Goal: Task Accomplishment & Management: Manage account settings

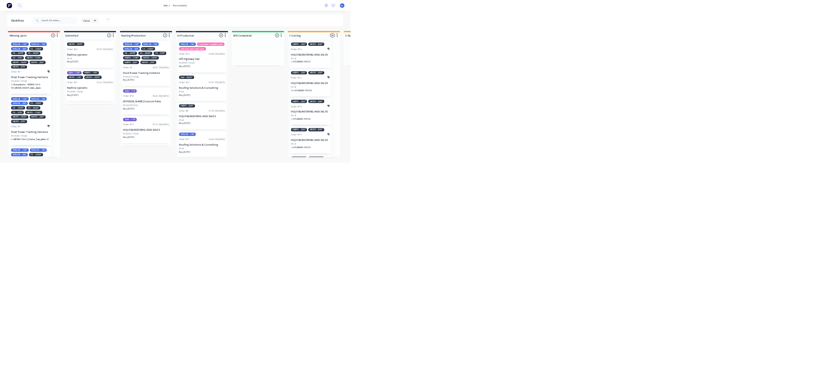
click at [817, 328] on html "sales productivity sales Sales Orders Customers Price Level Manager productivit…" at bounding box center [408, 164] width 817 height 328
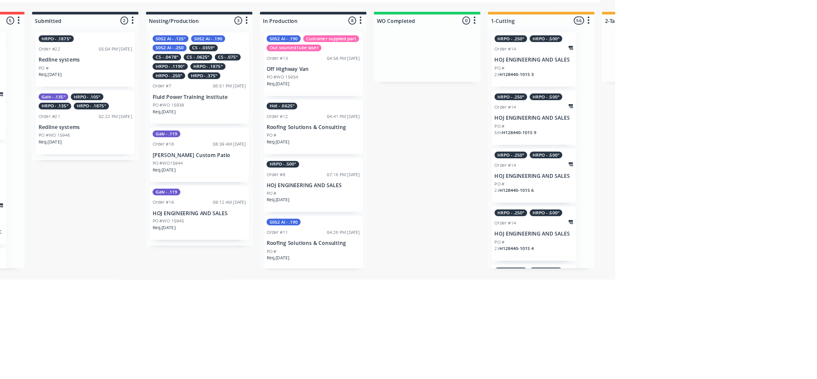
click at [482, 285] on div "HRPO - .500" Order #8 07:16 PM 06/10/25 HOJ ENGINEERING AND SALES PO # Req. 13/…" at bounding box center [471, 271] width 114 height 62
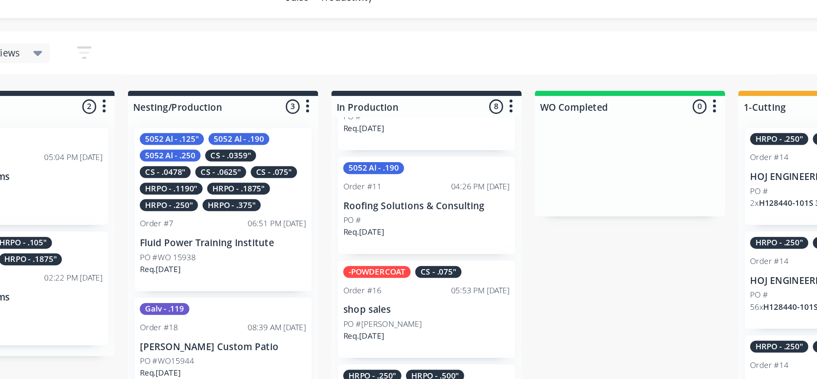
scroll to position [130, 0]
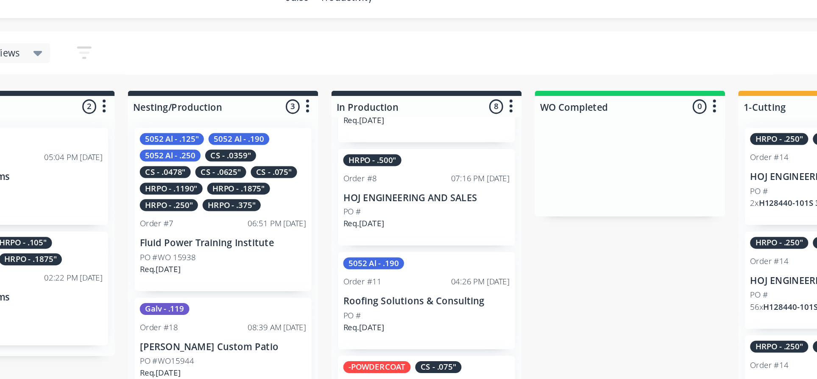
click at [478, 145] on p "HOJ ENGINEERING AND SALES" at bounding box center [471, 140] width 107 height 7
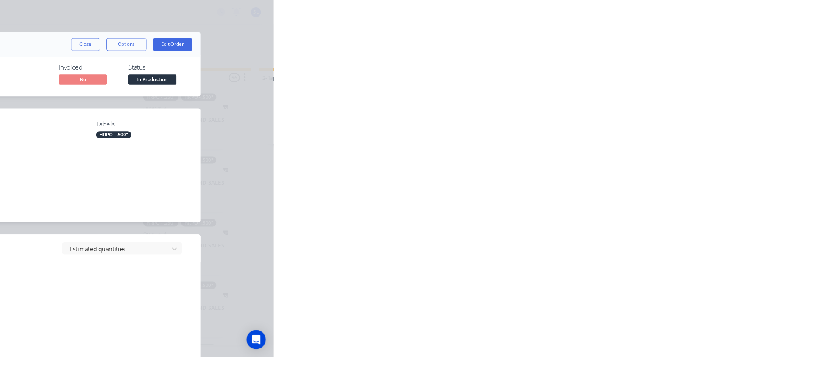
click at [125, 120] on div "Tracking" at bounding box center [112, 117] width 23 height 8
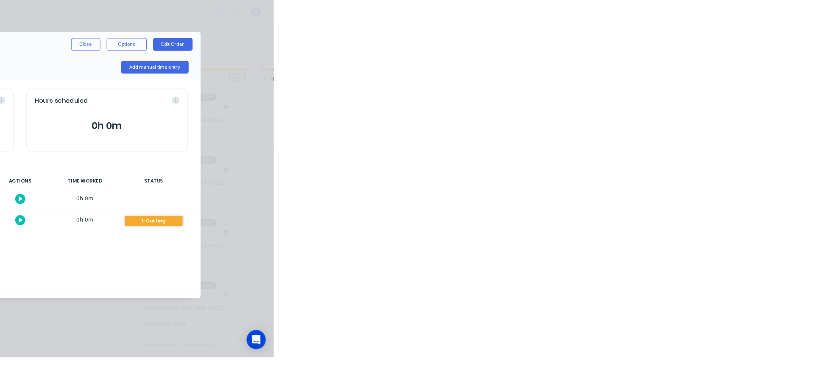
click at [721, 231] on div "1-Cutting" at bounding box center [690, 234] width 61 height 11
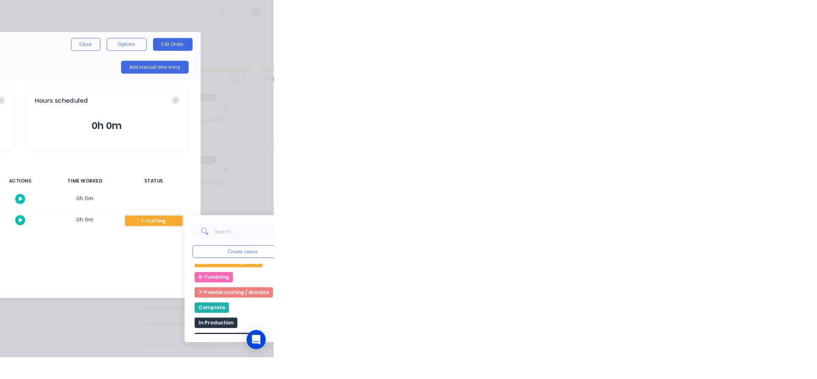
scroll to position [105, 0]
click at [770, 325] on button "Complete" at bounding box center [751, 325] width 36 height 11
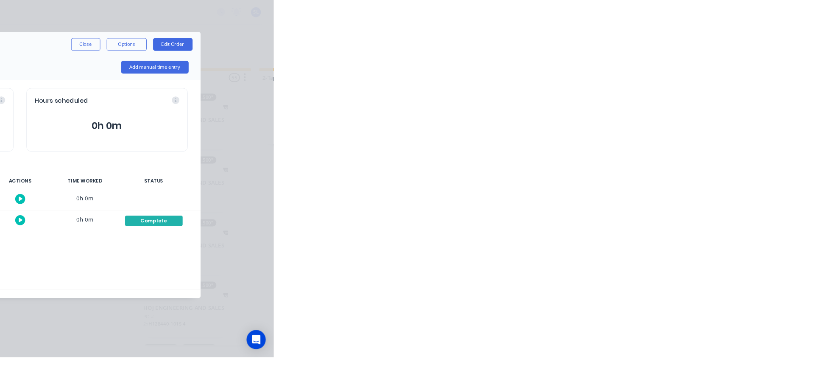
click at [159, 45] on button "Order details" at bounding box center [118, 52] width 81 height 21
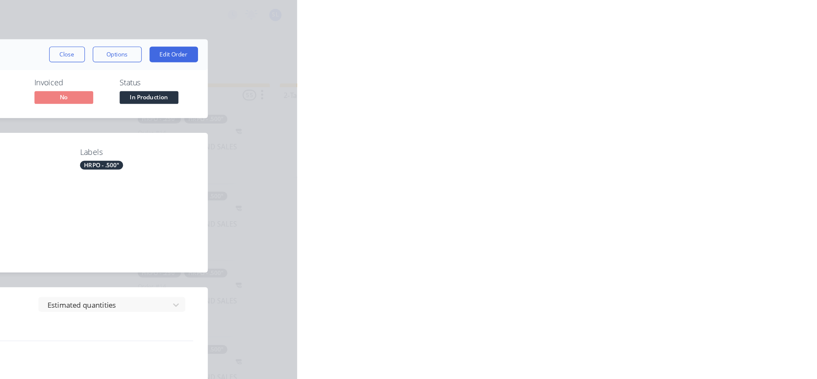
click at [135, 70] on div "Collaborate" at bounding box center [118, 74] width 34 height 8
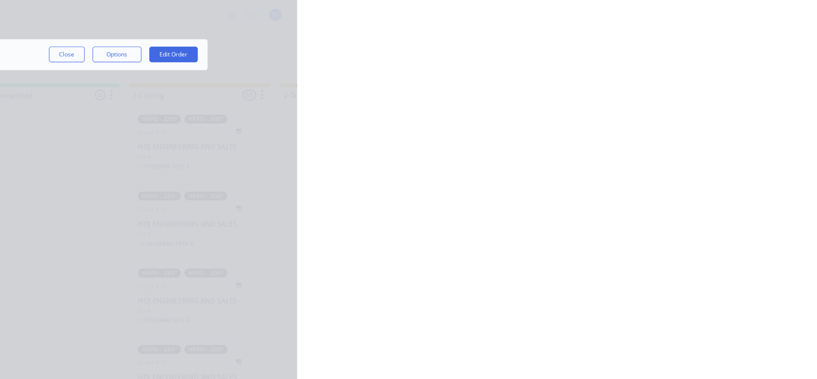
click at [159, 111] on button "Tracking" at bounding box center [118, 116] width 81 height 21
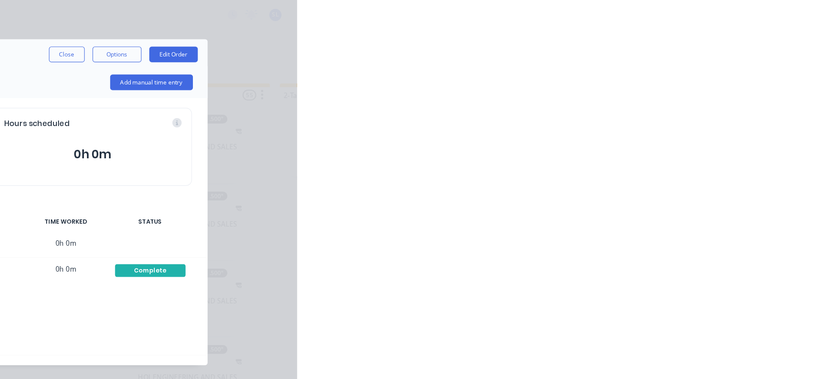
click at [137, 51] on div "Order details" at bounding box center [119, 53] width 36 height 8
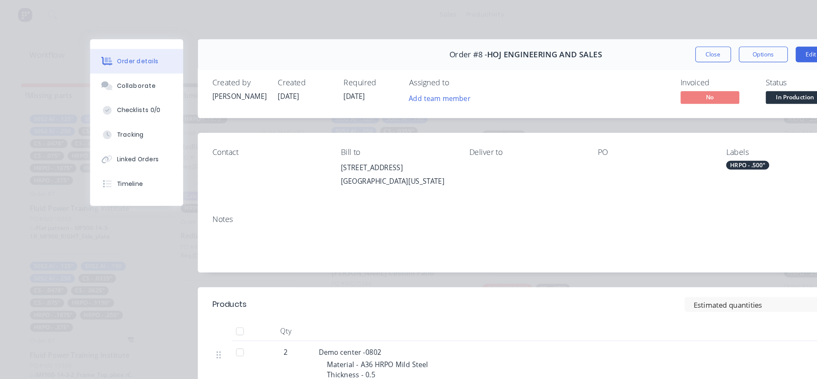
scroll to position [0, 0]
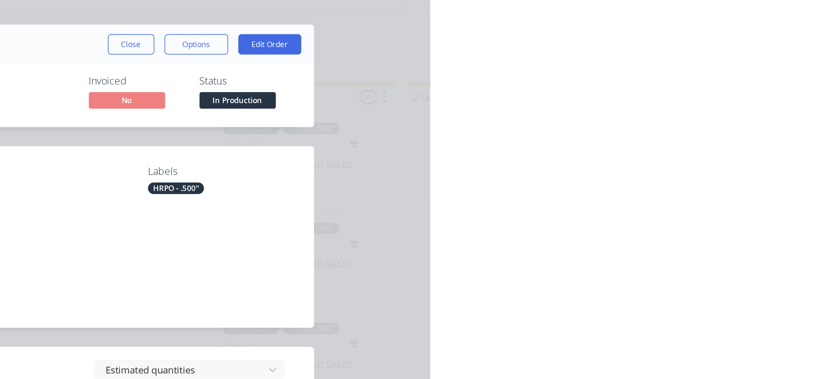
click at [135, 75] on div "Collaborate" at bounding box center [118, 74] width 34 height 8
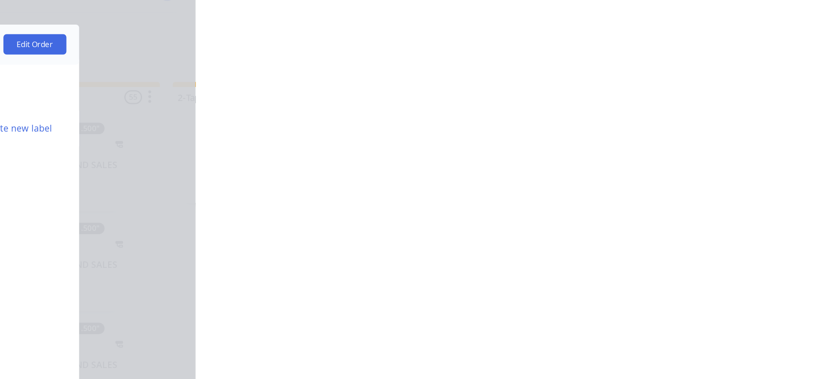
scroll to position [30, 0]
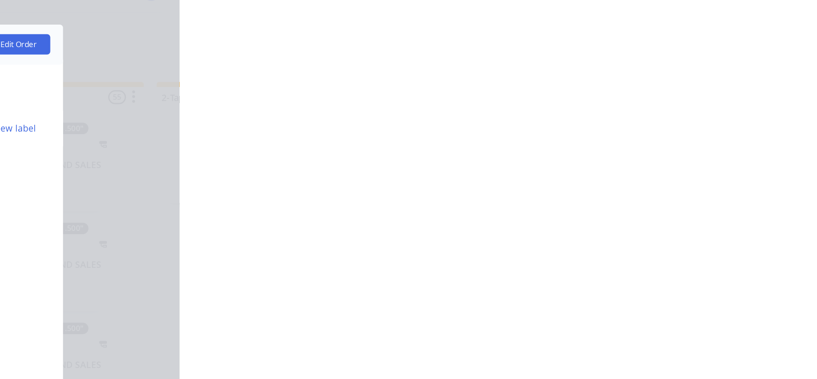
click at [582, 101] on div "Location" at bounding box center [568, 102] width 28 height 9
click at [235, 102] on div "! Work Order" at bounding box center [216, 102] width 37 height 9
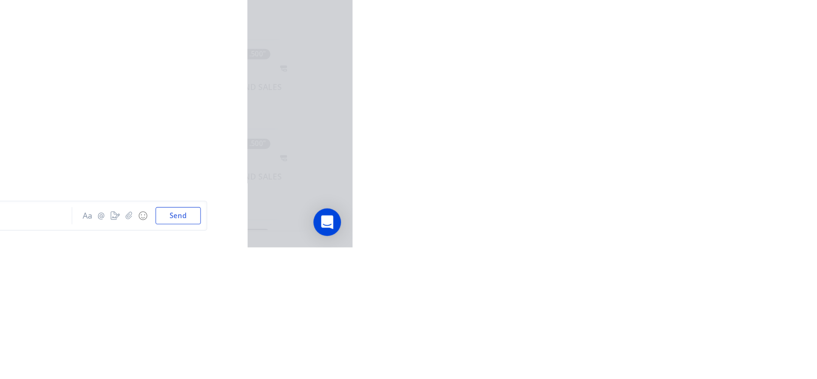
click at [582, 360] on div at bounding box center [395, 355] width 371 height 9
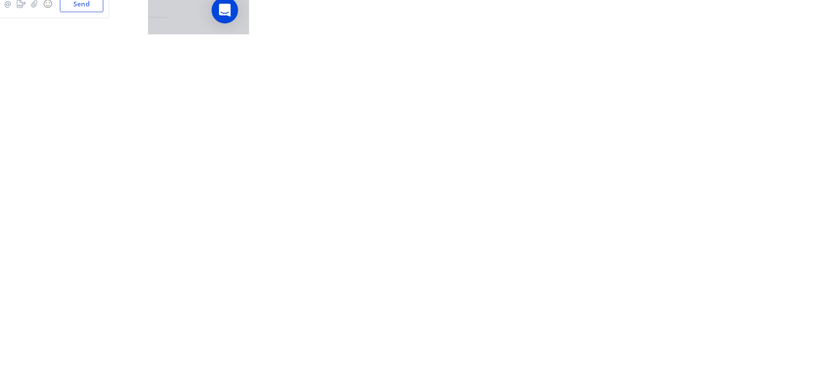
click at [582, 360] on div at bounding box center [395, 355] width 371 height 9
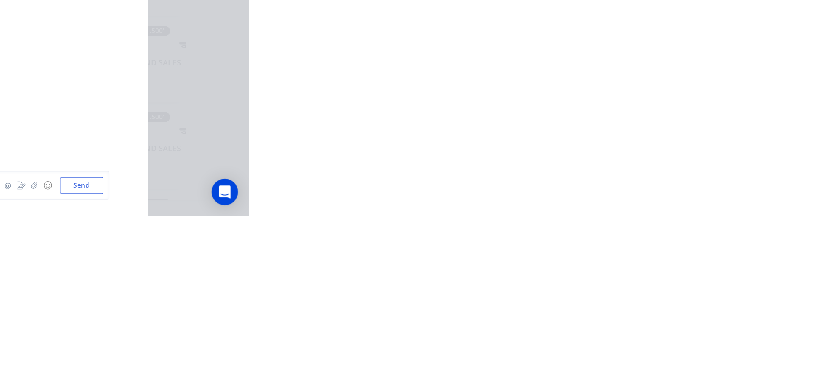
click at [582, 360] on div at bounding box center [395, 355] width 371 height 9
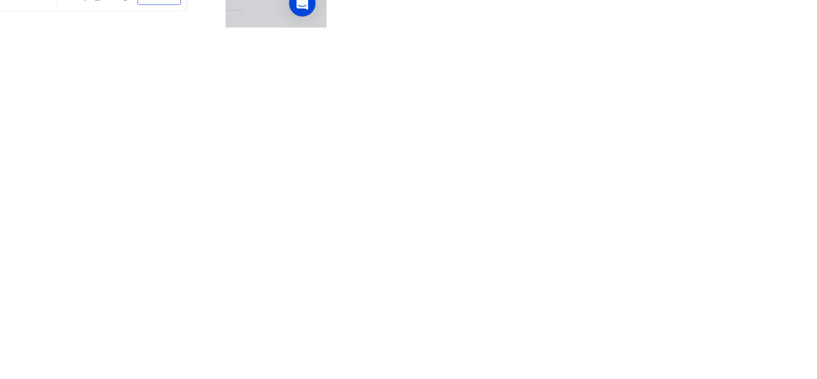
click at [582, 360] on div at bounding box center [395, 355] width 371 height 9
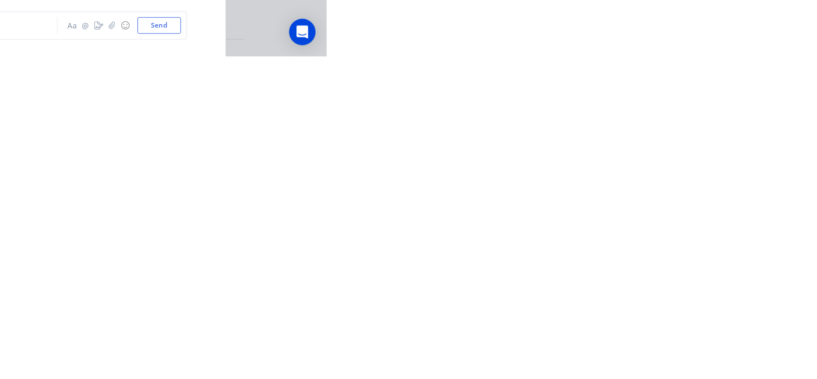
click at [670, 378] on div "Order #8 - HOJ ENGINEERING AND SALES Close Options Edit Order All ! Work Order …" at bounding box center [409, 212] width 662 height 357
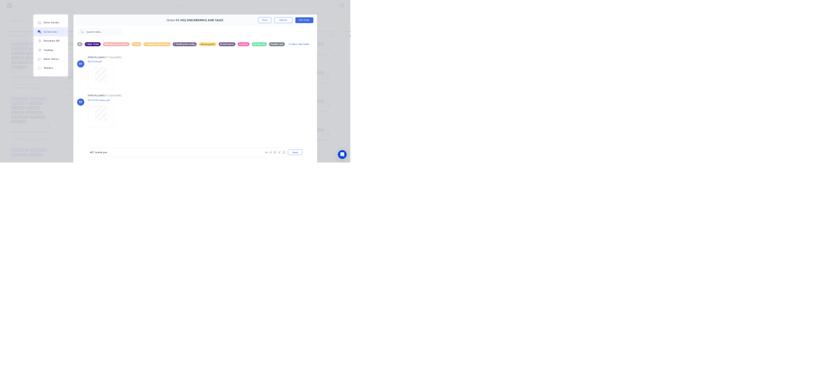
click at [582, 360] on div "#E1 brake pre" at bounding box center [395, 355] width 371 height 9
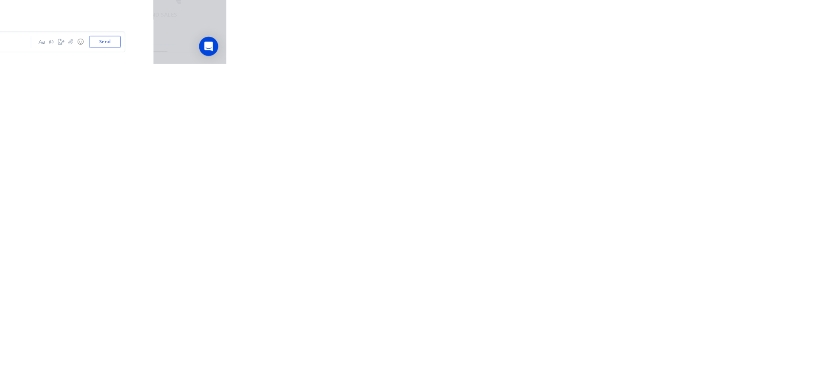
click at [705, 361] on button "Send" at bounding box center [689, 355] width 34 height 13
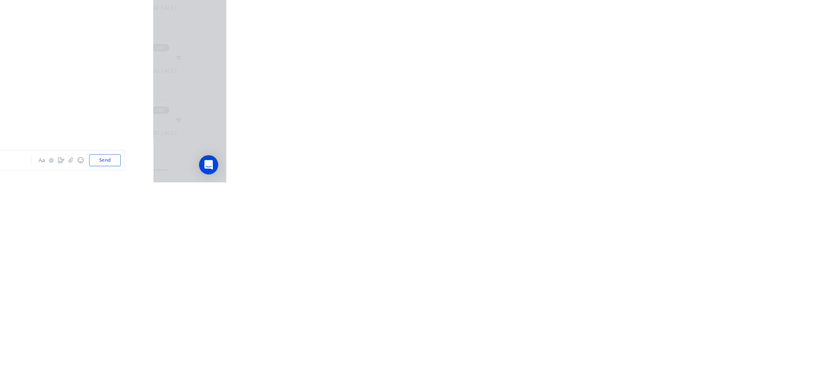
click at [740, 342] on div "TF Tate Farnsworth 07:25pm 06/10/25 WO15939.pdf Labels Download TF Tate Farnswo…" at bounding box center [455, 229] width 568 height 228
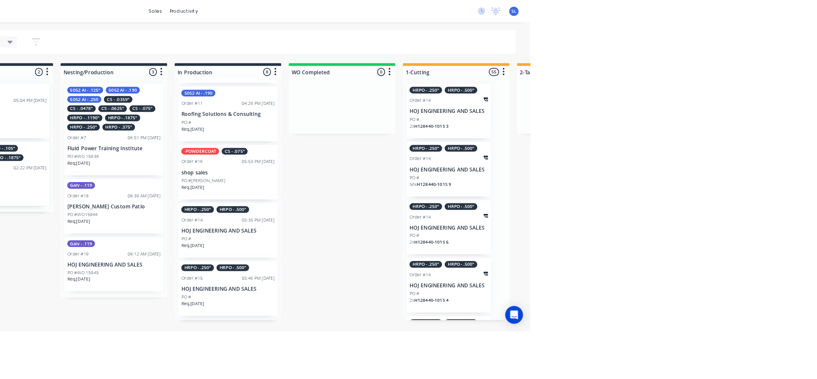
scroll to position [206, 0]
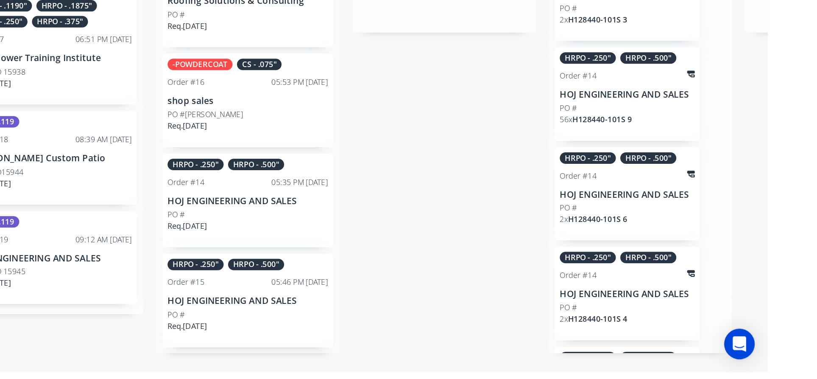
click at [476, 354] on div "Req. 16/10/25" at bounding box center [471, 351] width 107 height 14
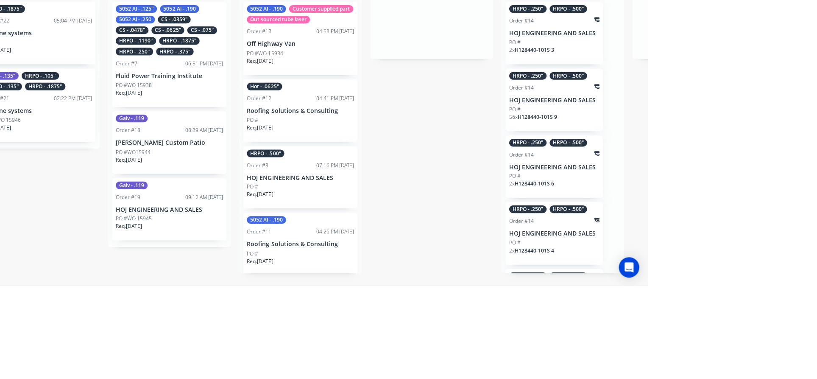
click at [484, 284] on div "PO #" at bounding box center [471, 280] width 107 height 8
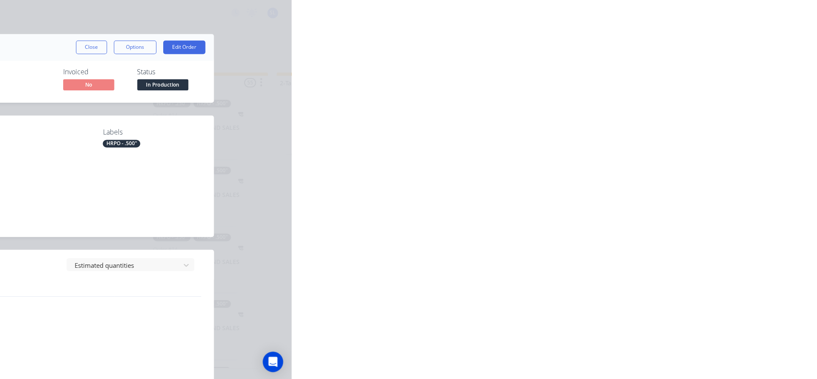
click at [159, 78] on button "Collaborate" at bounding box center [118, 74] width 81 height 21
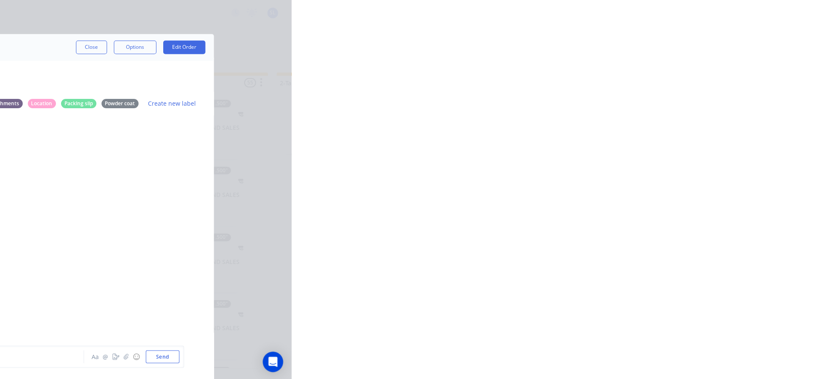
scroll to position [285, 0]
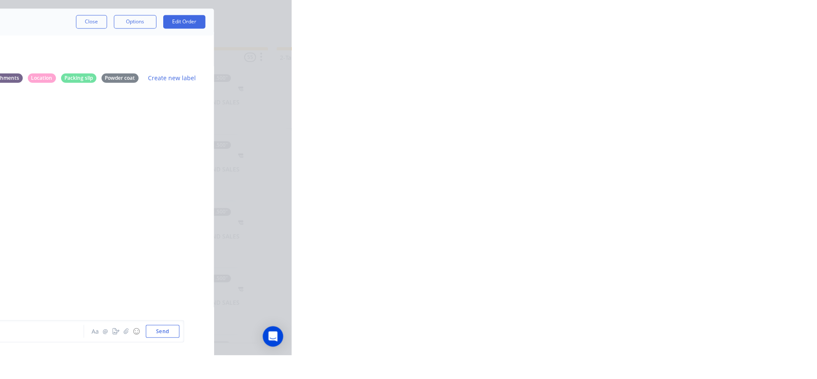
click at [470, 377] on div "You - 11:26am 10/10/25" at bounding box center [337, 381] width 265 height 8
click at [0, 0] on icon "button" at bounding box center [0, 0] width 0 height 0
click at [0, 0] on button "Labels" at bounding box center [0, 0] width 0 height 0
click at [0, 0] on icon "button" at bounding box center [0, 0] width 0 height 0
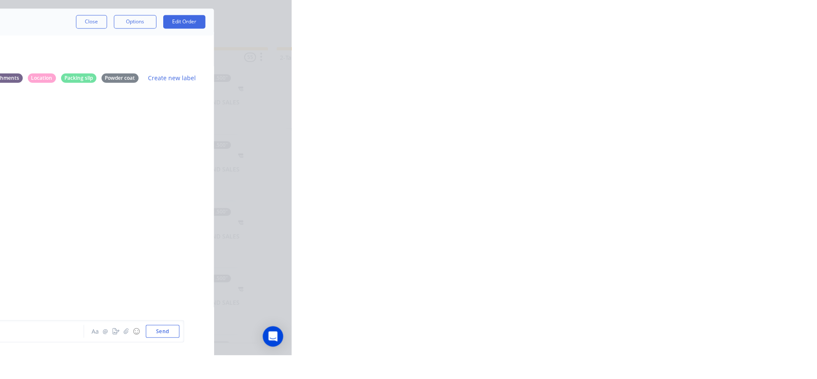
click at [0, 0] on button "Labels" at bounding box center [0, 0] width 0 height 0
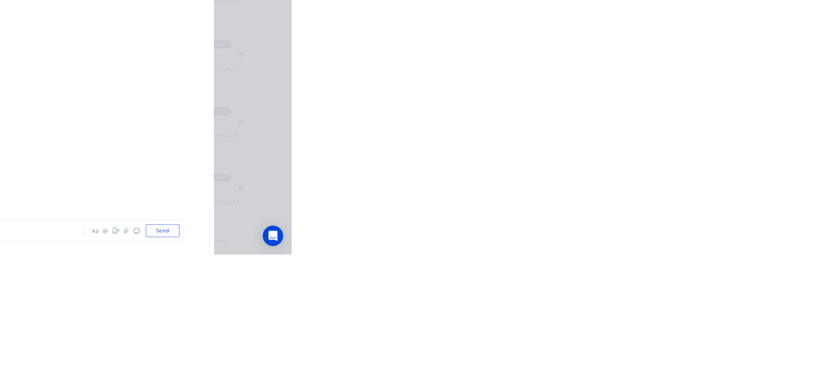
click at [0, 0] on icon "button" at bounding box center [0, 0] width 0 height 0
click at [0, 0] on button "Edit" at bounding box center [0, 0] width 0 height 0
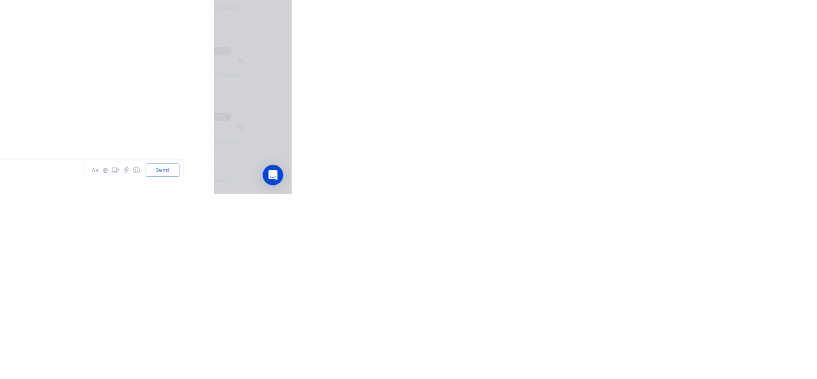
click at [740, 378] on div "#E1 brake press Aa @ ☺ Send" at bounding box center [455, 355] width 568 height 48
click at [0, 0] on icon "button" at bounding box center [0, 0] width 0 height 0
click at [0, 0] on button "Labels" at bounding box center [0, 0] width 0 height 0
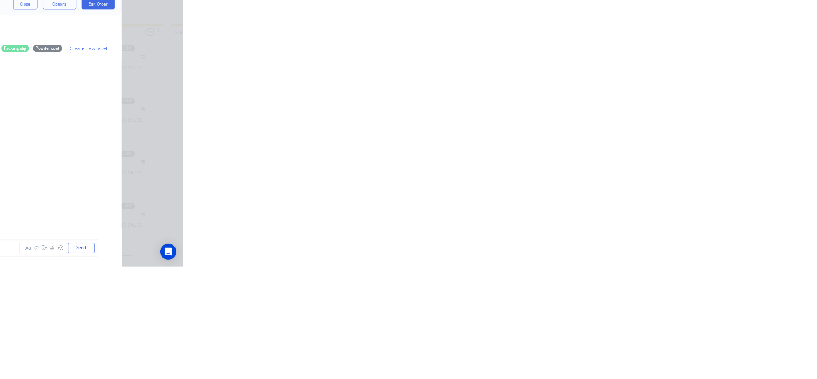
scroll to position [284, 0]
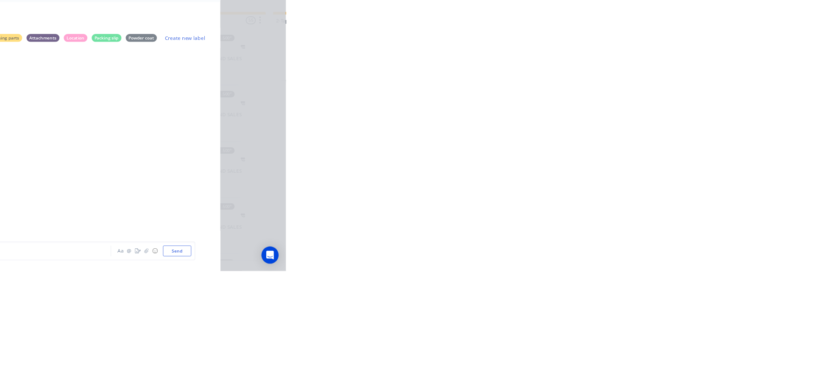
click at [159, 127] on button "Linked Orders" at bounding box center [118, 137] width 81 height 21
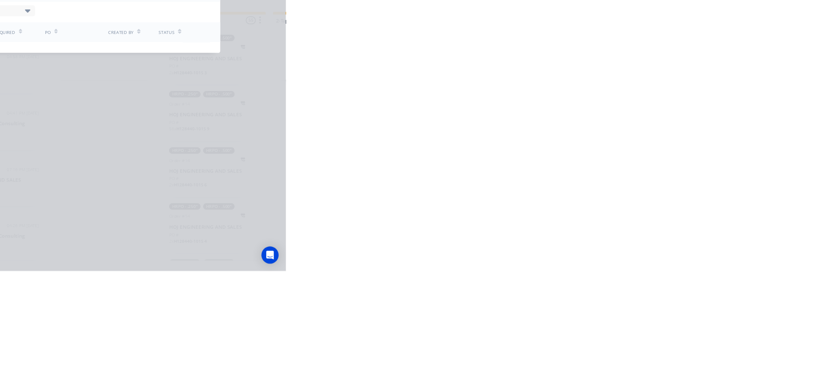
click at [125, 120] on div "Tracking" at bounding box center [112, 117] width 23 height 8
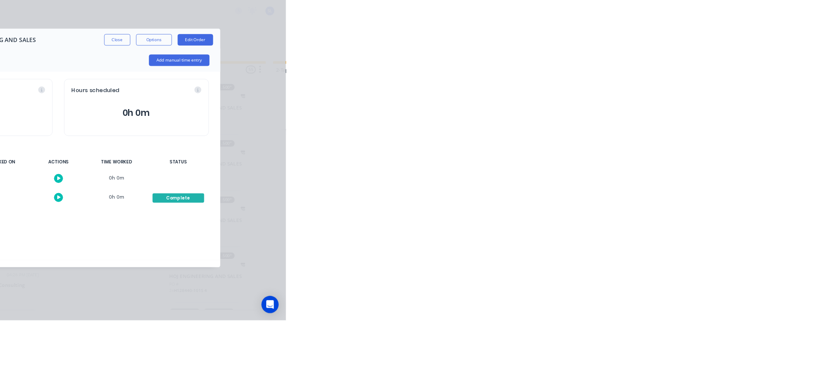
click at [683, 42] on button "Options" at bounding box center [661, 47] width 42 height 14
click at [817, 378] on div "Order details Collaborate Checklists 0/0 Tracking Linked Orders Timeline Order …" at bounding box center [408, 189] width 817 height 379
click at [135, 76] on div "Collaborate" at bounding box center [118, 74] width 34 height 8
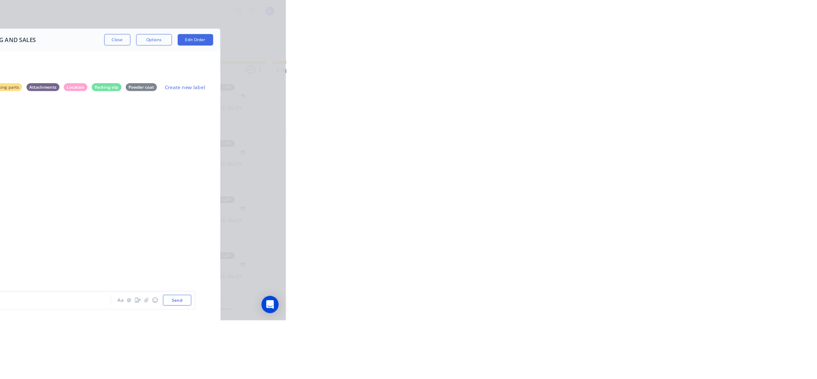
scroll to position [285, 0]
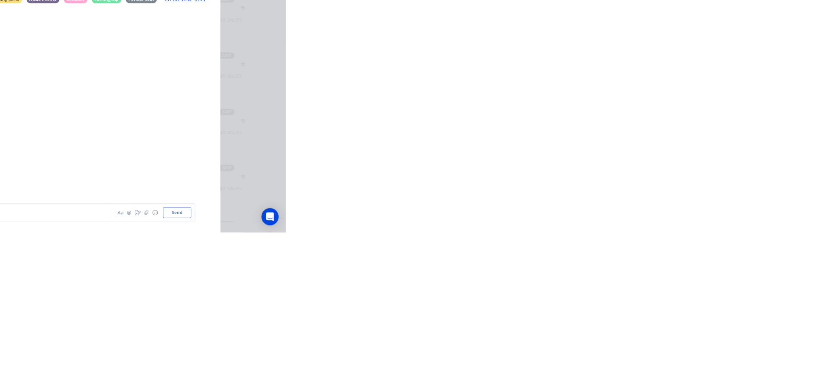
click at [0, 0] on icon "button" at bounding box center [0, 0] width 0 height 0
click at [0, 0] on button "Labels" at bounding box center [0, 0] width 0 height 0
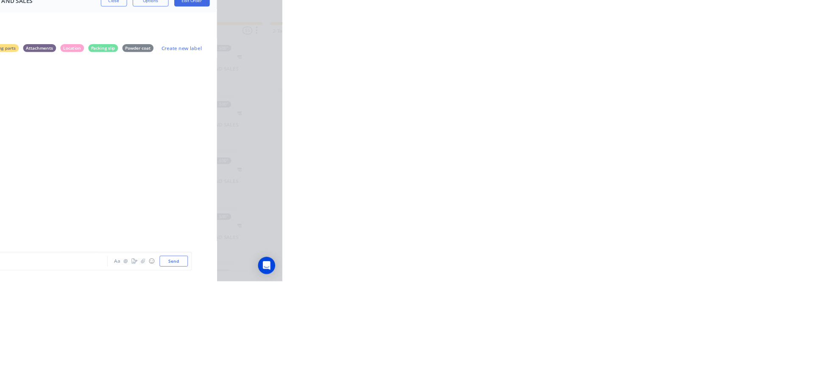
click at [582, 104] on div "Location" at bounding box center [568, 102] width 28 height 9
click at [235, 106] on div "! Work Order" at bounding box center [216, 102] width 37 height 9
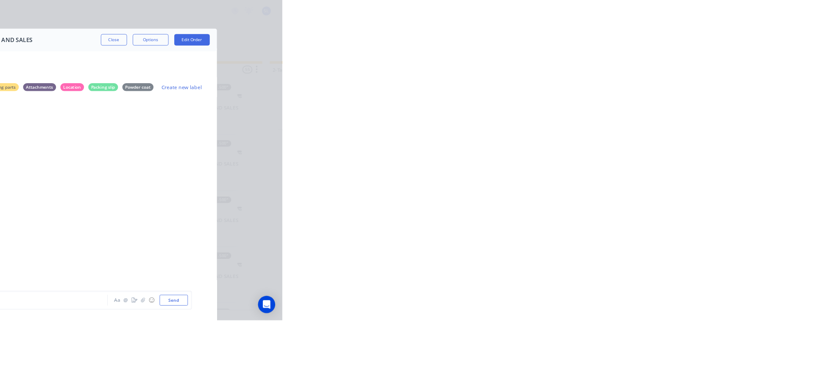
click at [193, 105] on div "All" at bounding box center [186, 102] width 13 height 9
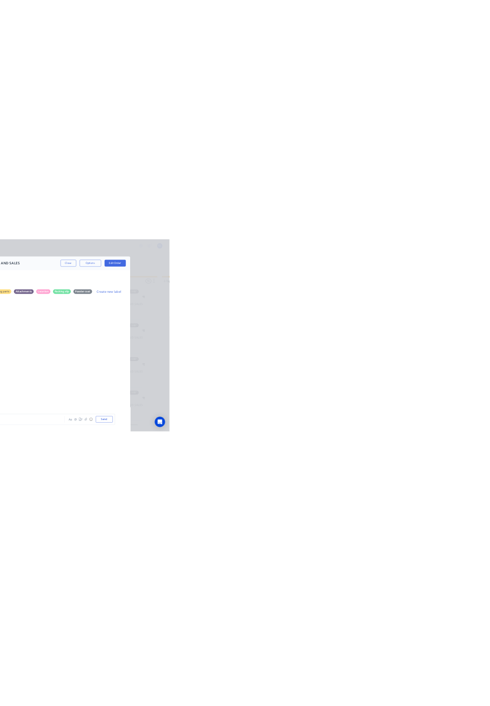
scroll to position [285, 0]
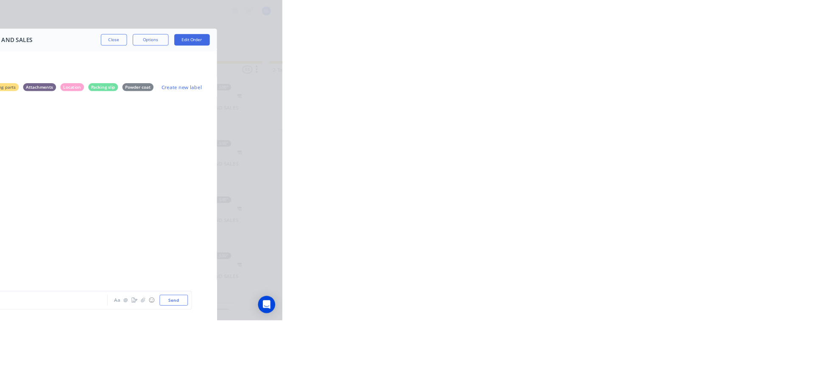
click at [0, 0] on icon "button" at bounding box center [0, 0] width 0 height 0
click at [0, 0] on button "Edit" at bounding box center [0, 0] width 0 height 0
click at [0, 0] on icon "button" at bounding box center [0, 0] width 0 height 0
click at [0, 0] on button "Labels" at bounding box center [0, 0] width 0 height 0
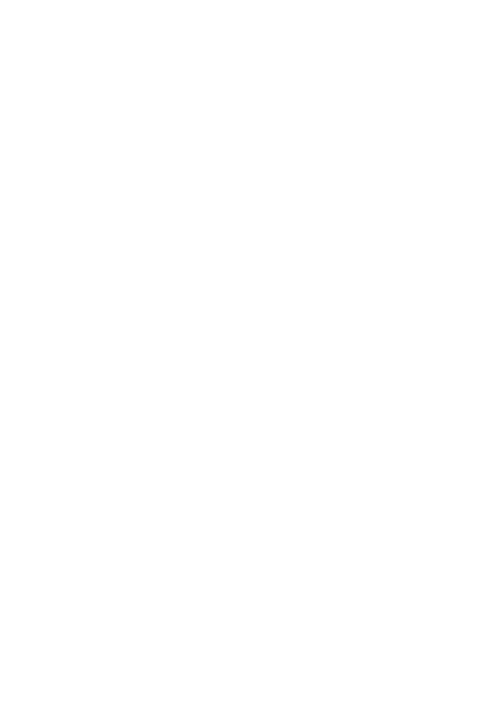
scroll to position [0, 0]
click at [0, 0] on icon "button" at bounding box center [0, 0] width 0 height 0
click at [0, 0] on button "Labels" at bounding box center [0, 0] width 0 height 0
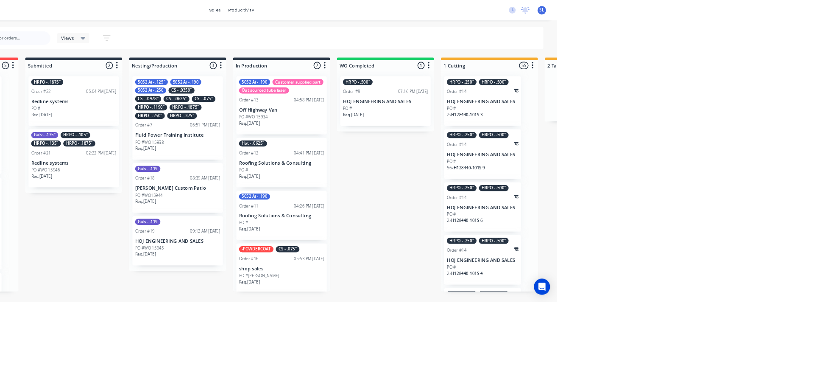
click at [606, 124] on p "HOJ ENGINEERING AND SALES" at bounding box center [602, 127] width 107 height 7
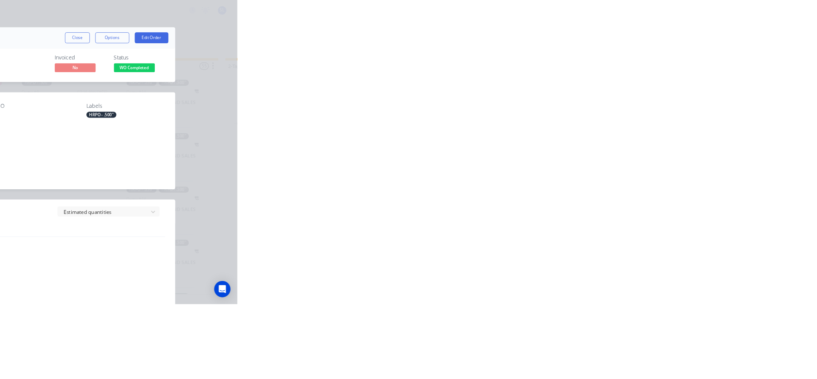
click at [135, 72] on div "Collaborate" at bounding box center [118, 74] width 34 height 8
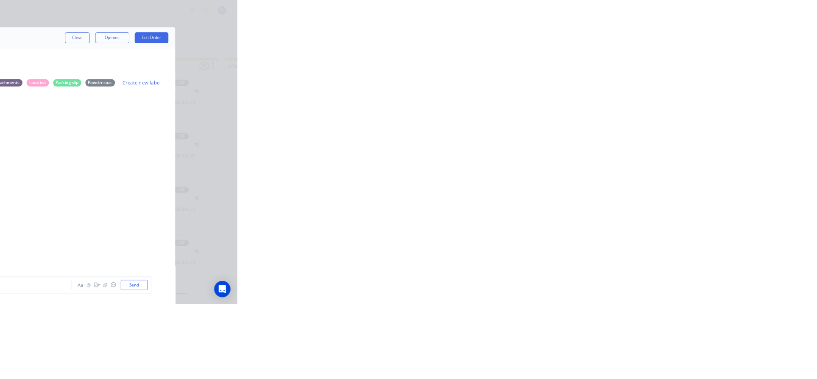
scroll to position [285, 0]
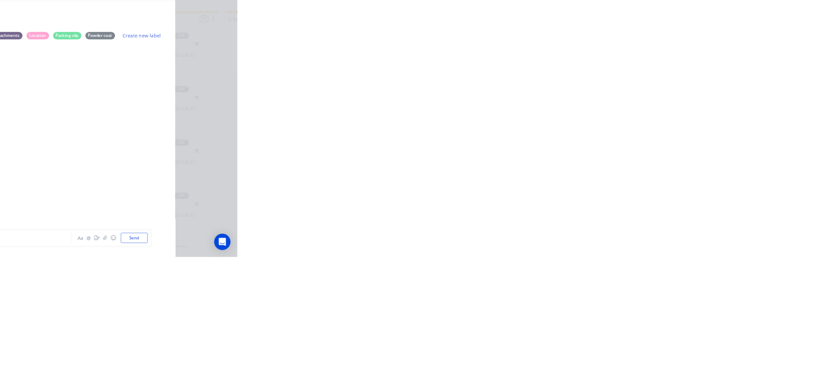
click at [470, 360] on div "### Labels Edit Delete" at bounding box center [337, 353] width 265 height 17
click at [0, 0] on icon "button" at bounding box center [0, 0] width 0 height 0
click at [0, 0] on button "Labels" at bounding box center [0, 0] width 0 height 0
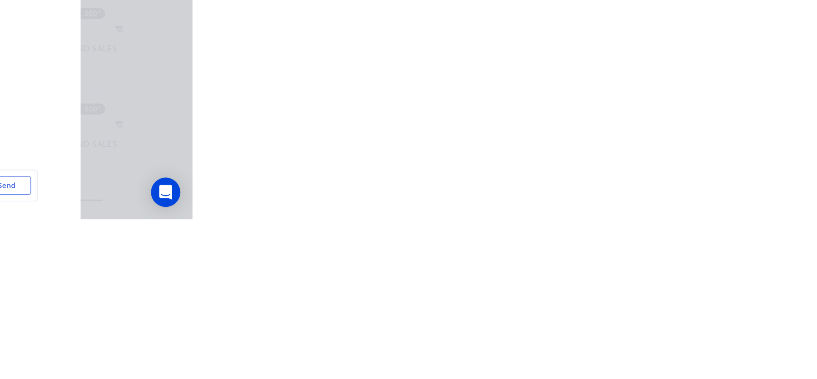
click at [0, 0] on icon "button" at bounding box center [0, 0] width 0 height 0
click at [0, 0] on button "Labels" at bounding box center [0, 0] width 0 height 0
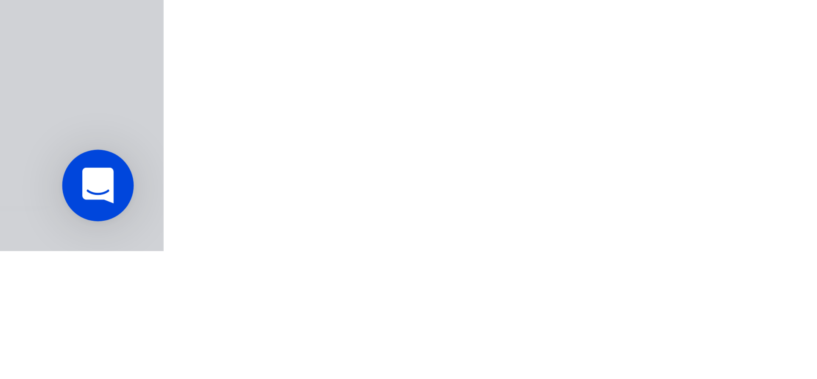
scroll to position [284, 0]
click at [0, 0] on icon "button" at bounding box center [0, 0] width 0 height 0
click at [0, 0] on button "Labels" at bounding box center [0, 0] width 0 height 0
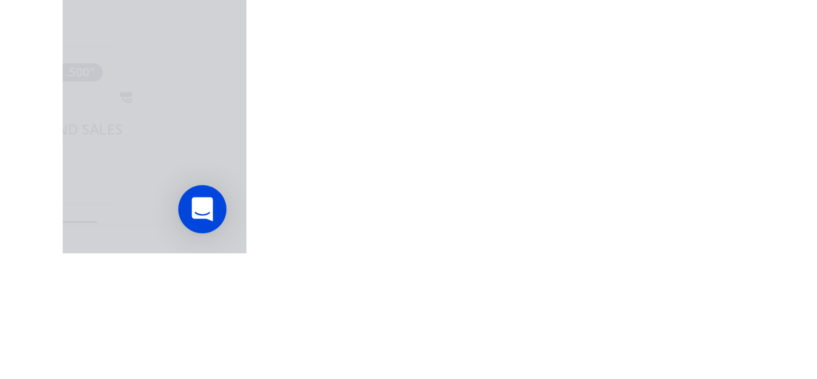
click at [0, 0] on icon "button" at bounding box center [0, 0] width 0 height 0
click at [0, 0] on button "Labels" at bounding box center [0, 0] width 0 height 0
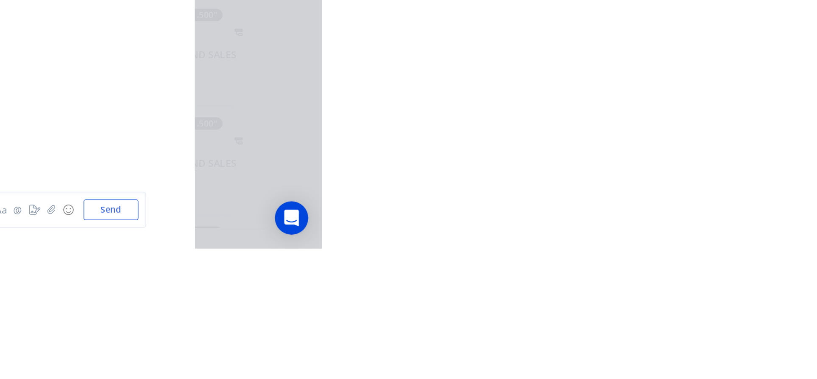
scroll to position [284, 0]
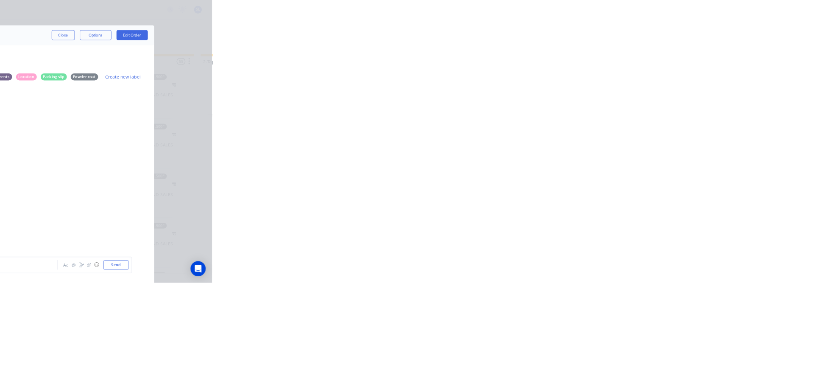
click at [740, 275] on div "[PERSON_NAME] 11:57am [DATE] Signed by [PERSON_NAME]" at bounding box center [455, 239] width 568 height 78
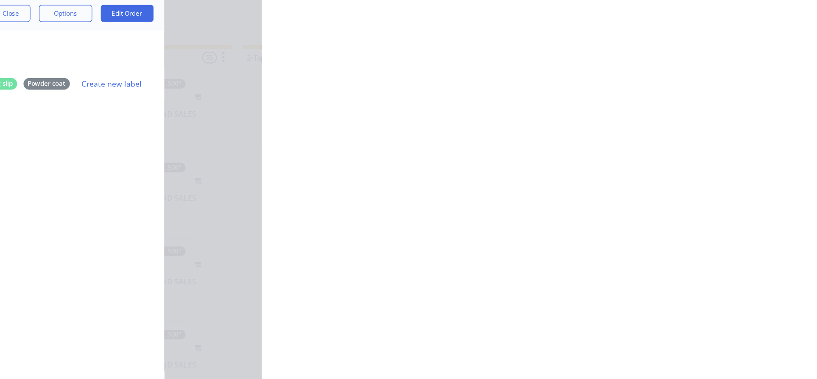
scroll to position [230, 0]
click at [633, 46] on button "Close" at bounding box center [617, 47] width 31 height 14
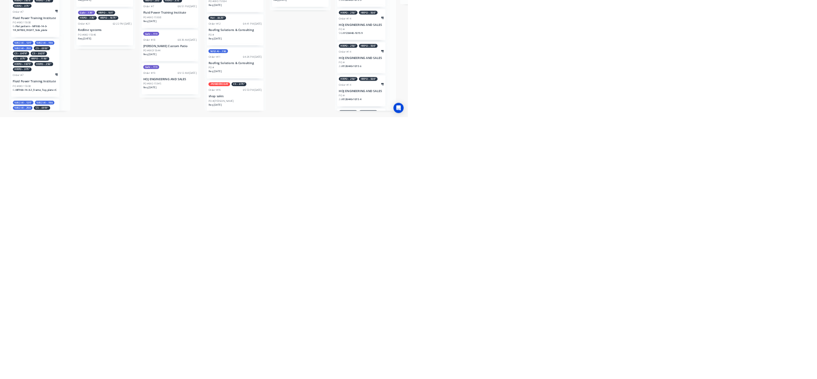
scroll to position [0, 0]
